Goal: Information Seeking & Learning: Learn about a topic

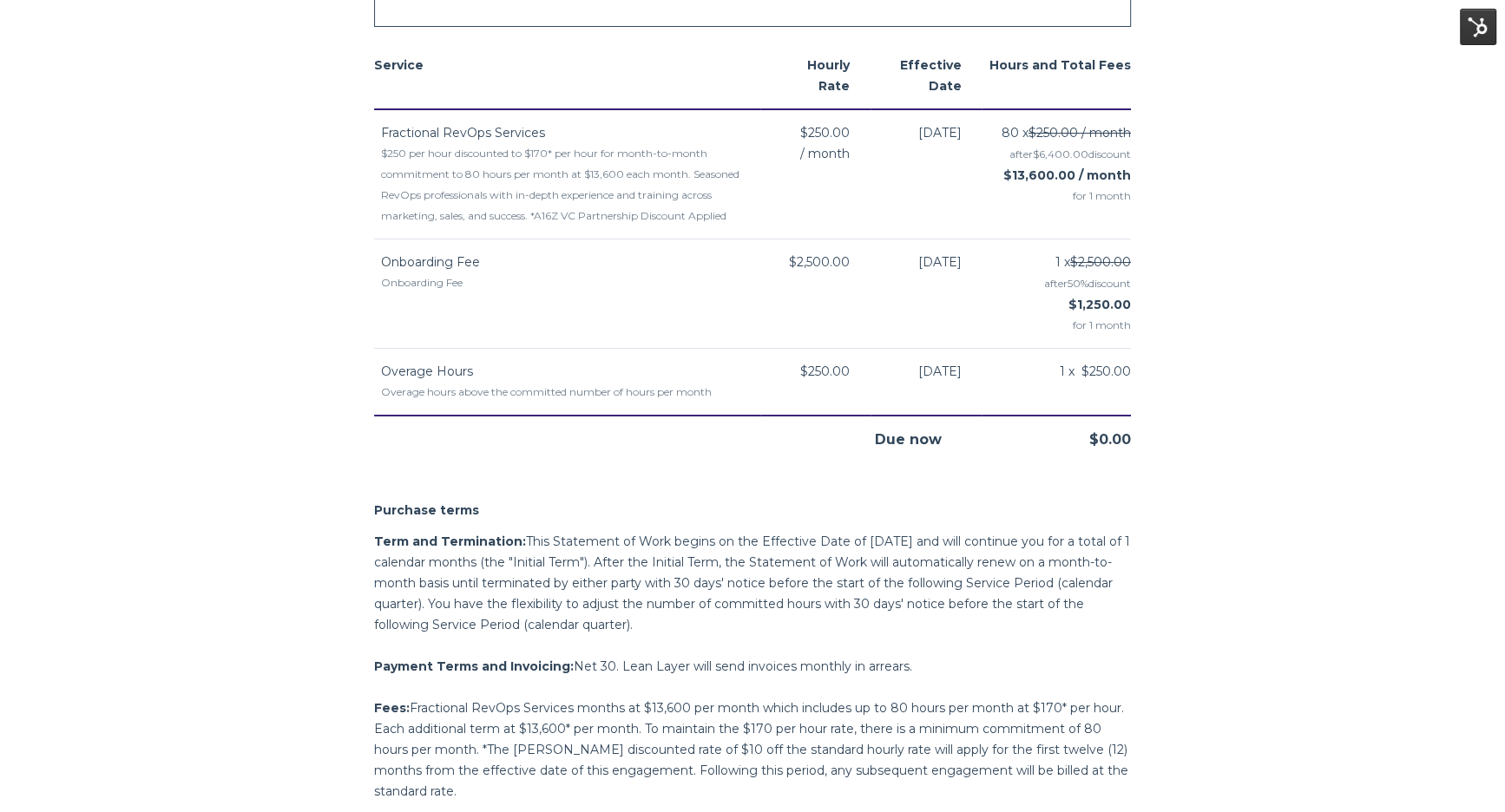
scroll to position [1974, 0]
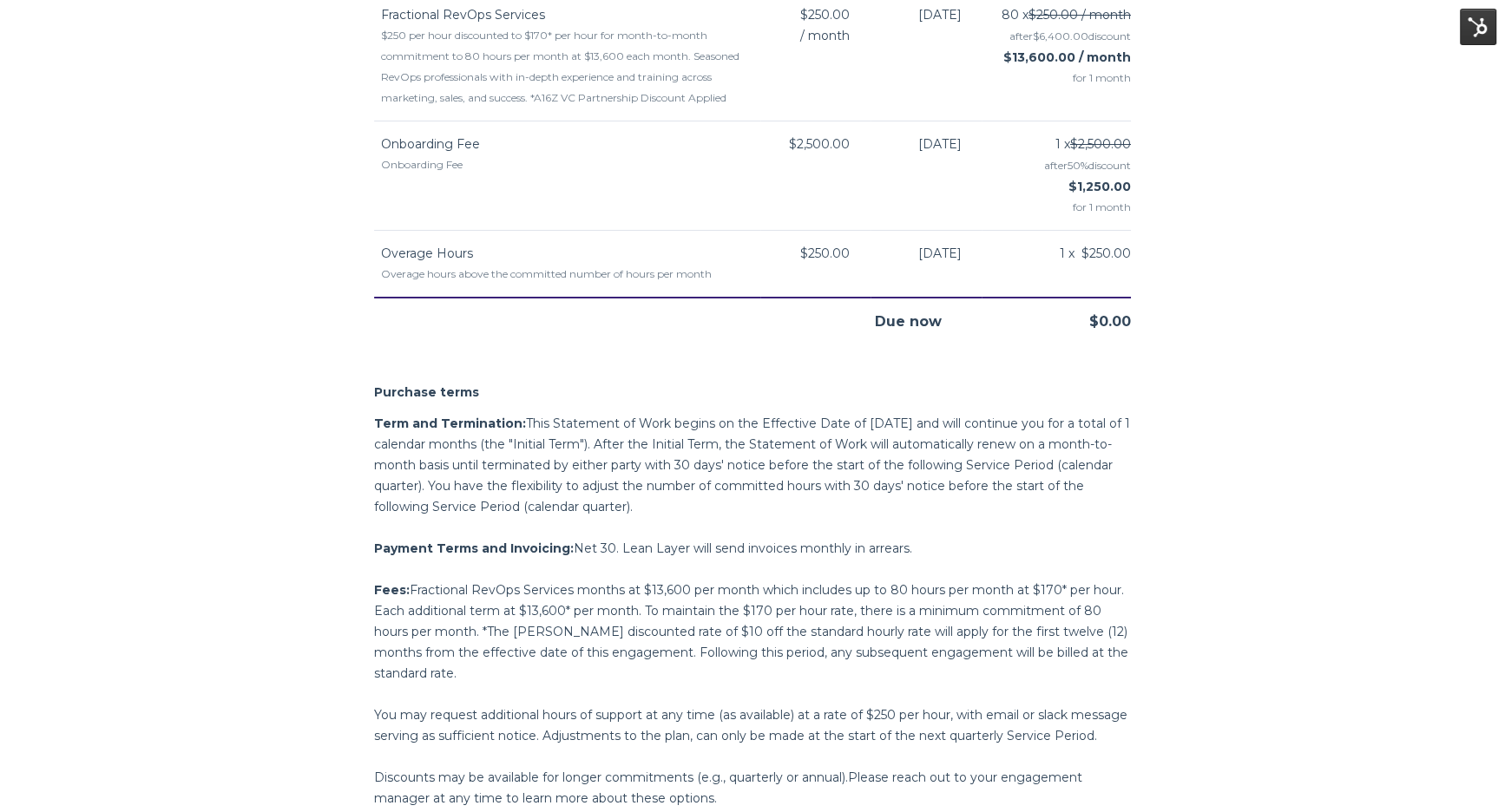
click at [1480, 21] on img at bounding box center [1477, 26] width 36 height 36
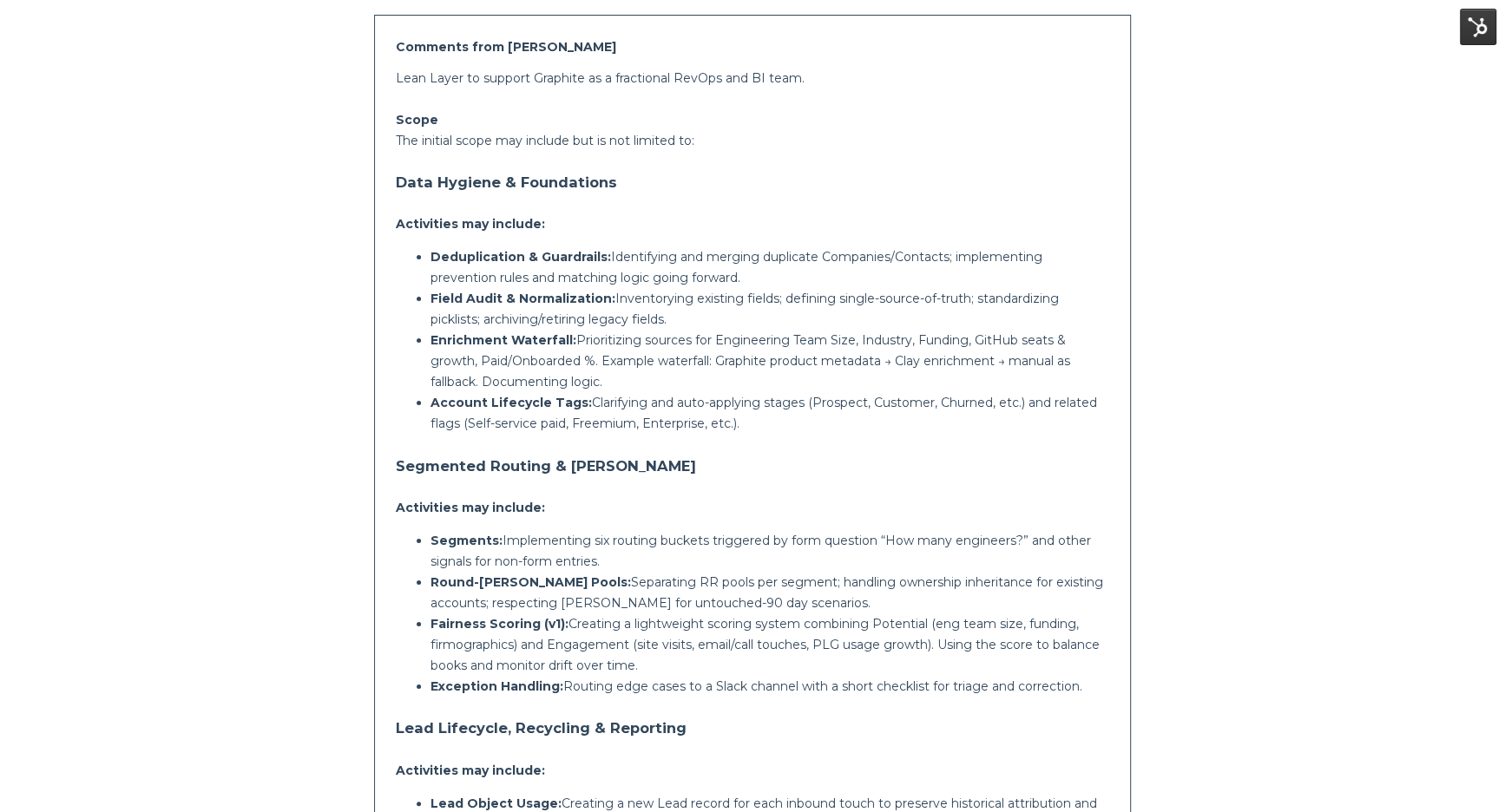
scroll to position [433, 0]
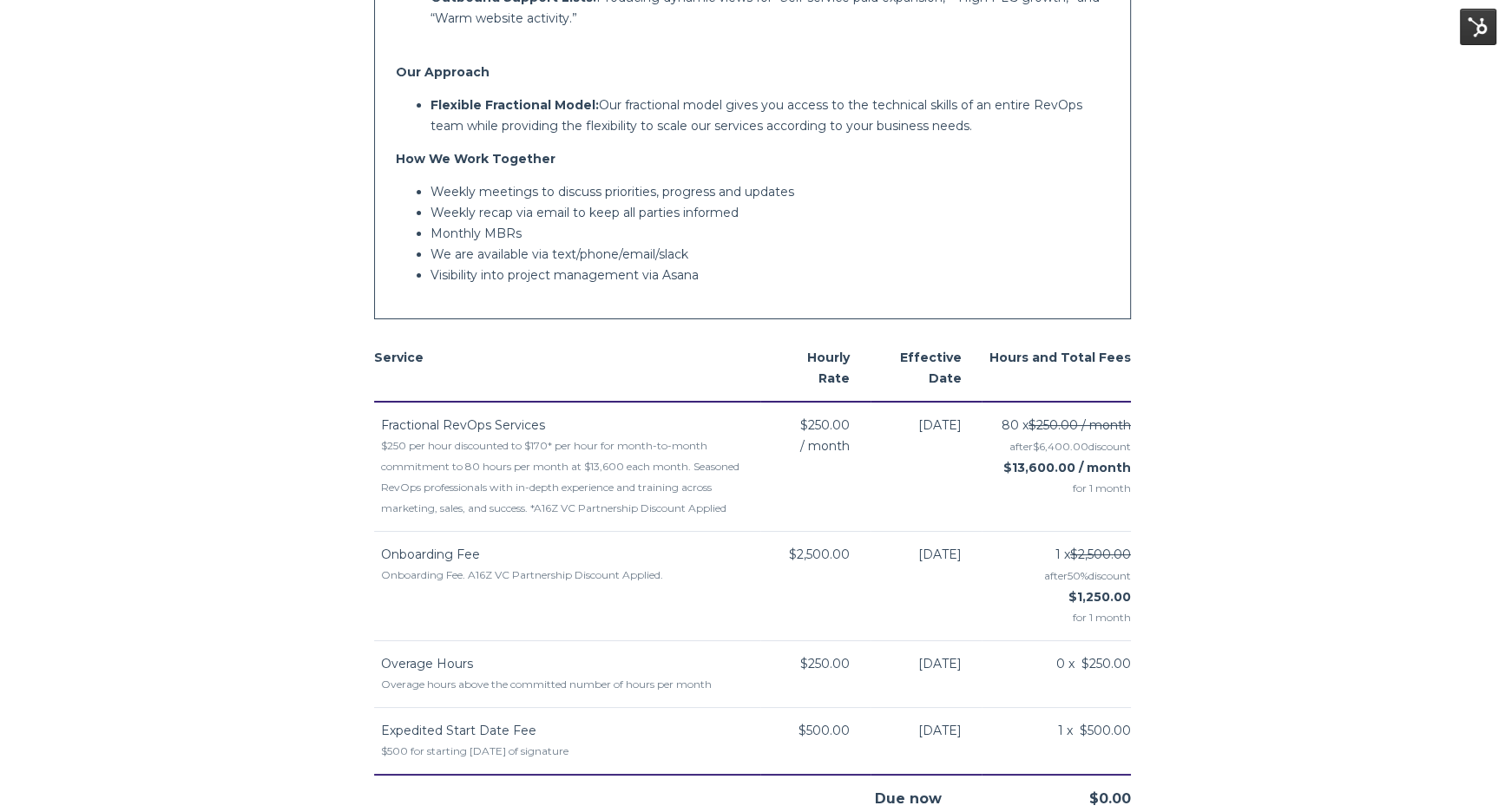
scroll to position [1566, 0]
